Goal: Task Accomplishment & Management: Manage account settings

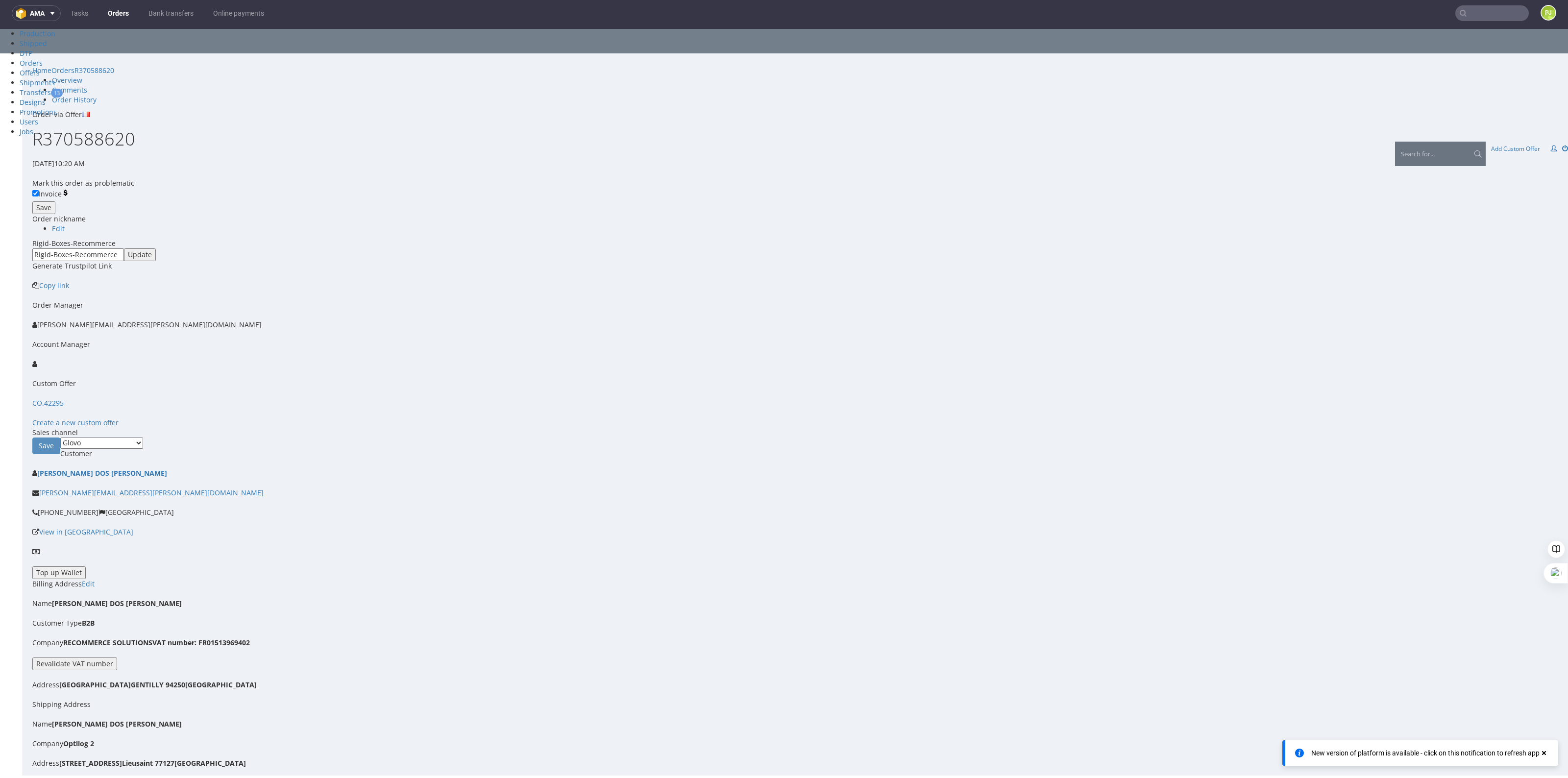
click at [1476, 752] on div "New version of platform is available - click on this notification to refresh app" at bounding box center [1425, 753] width 228 height 10
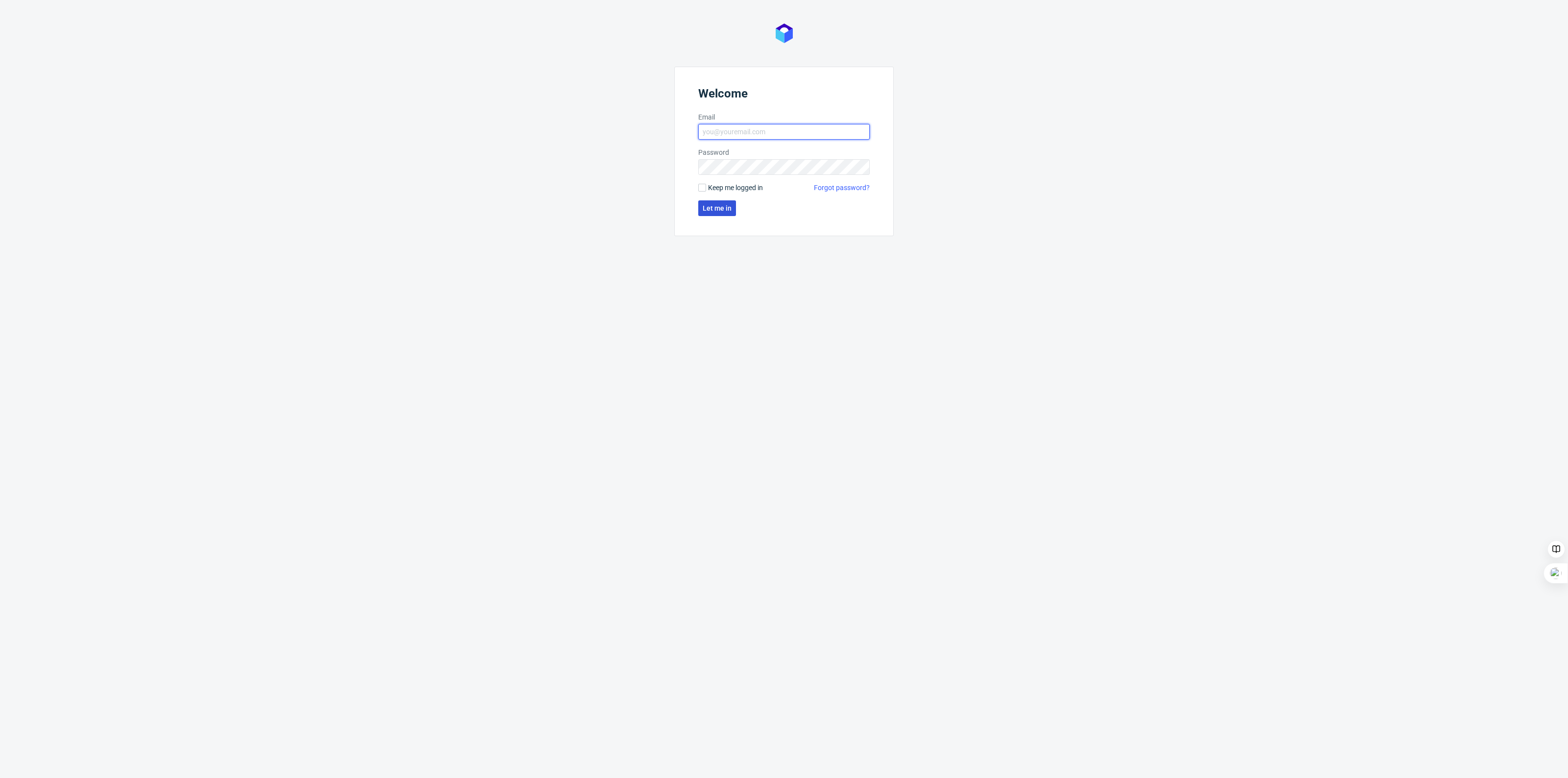
type input "pawel.jurczak@packhelp.com"
click at [721, 208] on span "Let me in" at bounding box center [716, 208] width 29 height 7
